Goal: Task Accomplishment & Management: Use online tool/utility

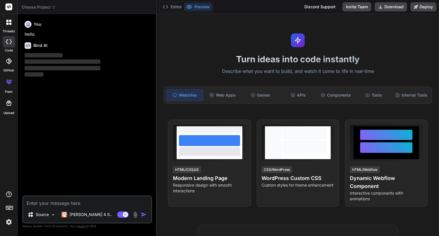
click at [9, 223] on img at bounding box center [9, 222] width 10 height 10
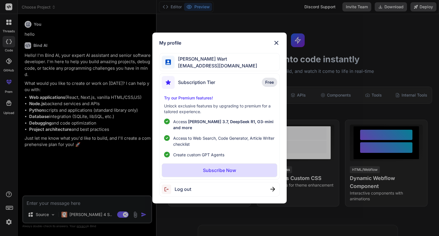
type textarea "x"
click at [275, 46] on img at bounding box center [276, 42] width 7 height 7
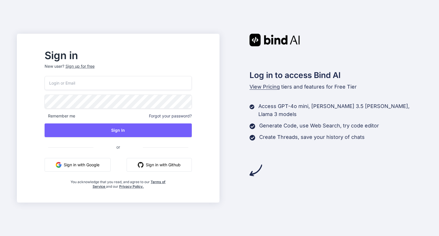
click at [96, 167] on button "Sign in with Google" at bounding box center [78, 165] width 66 height 14
